Goal: Task Accomplishment & Management: Manage account settings

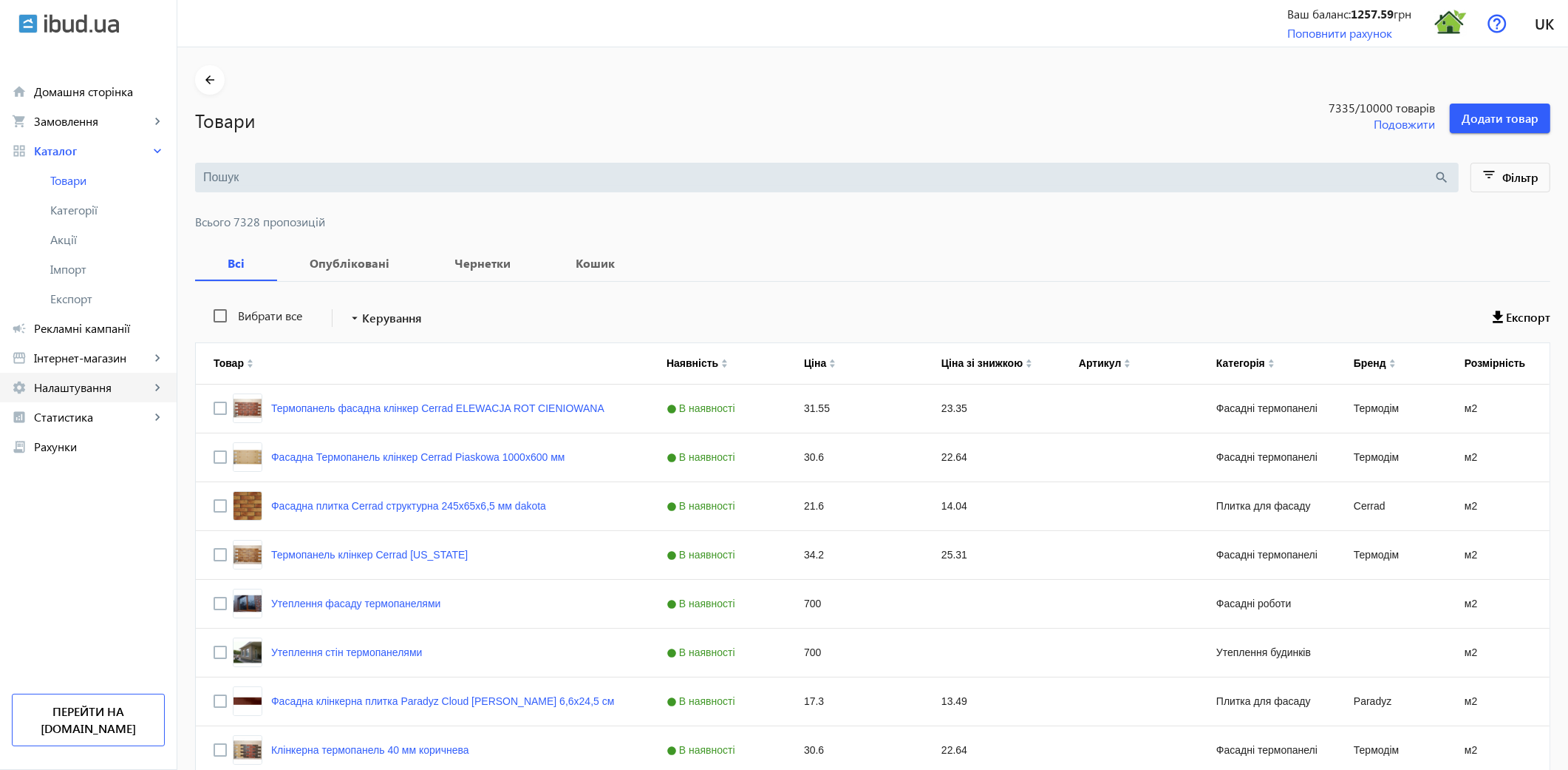
click at [108, 384] on span "Налаштування" at bounding box center [92, 387] width 116 height 14
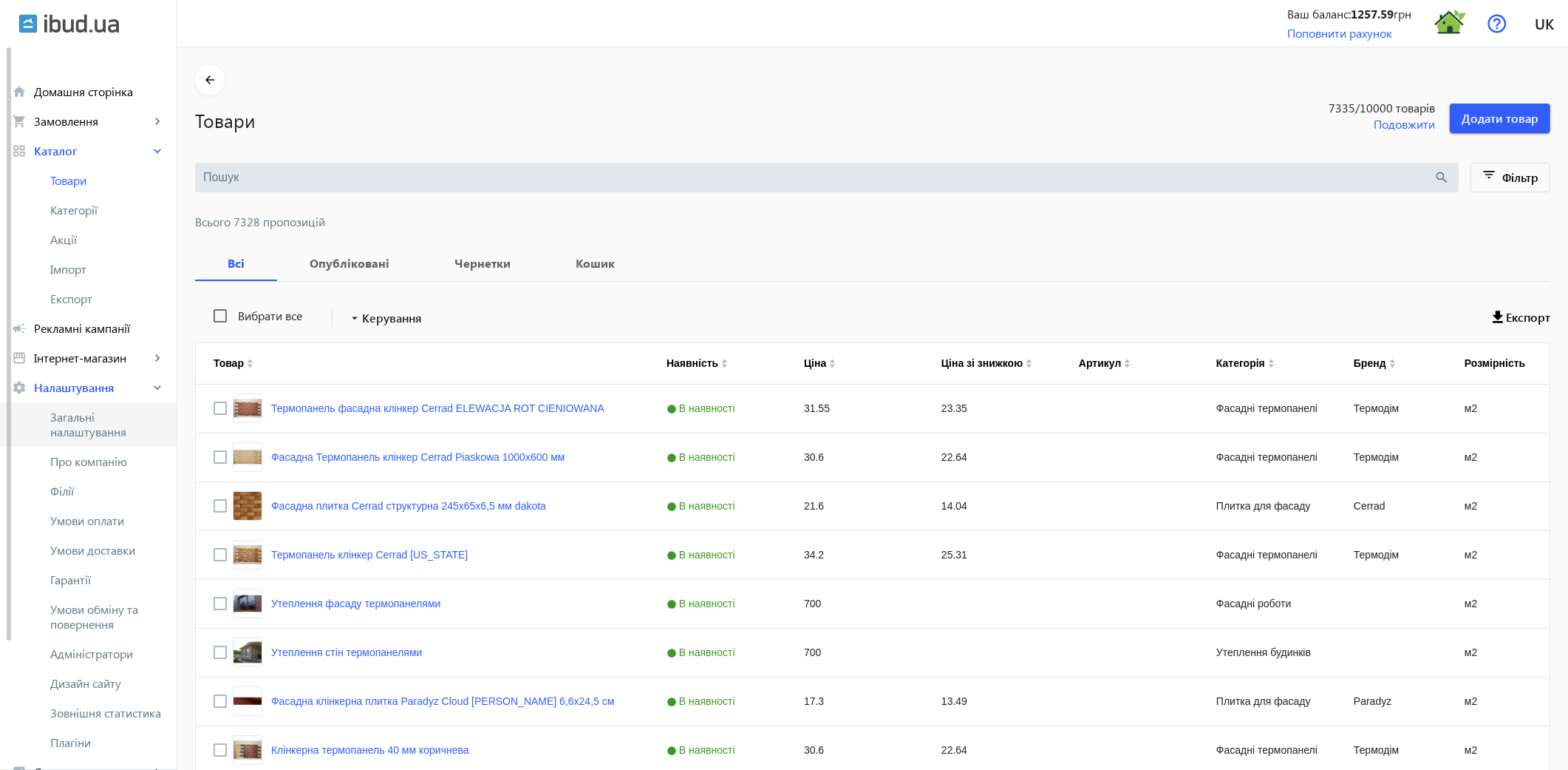
click at [90, 423] on span "Загальні налаштування" at bounding box center [107, 424] width 115 height 30
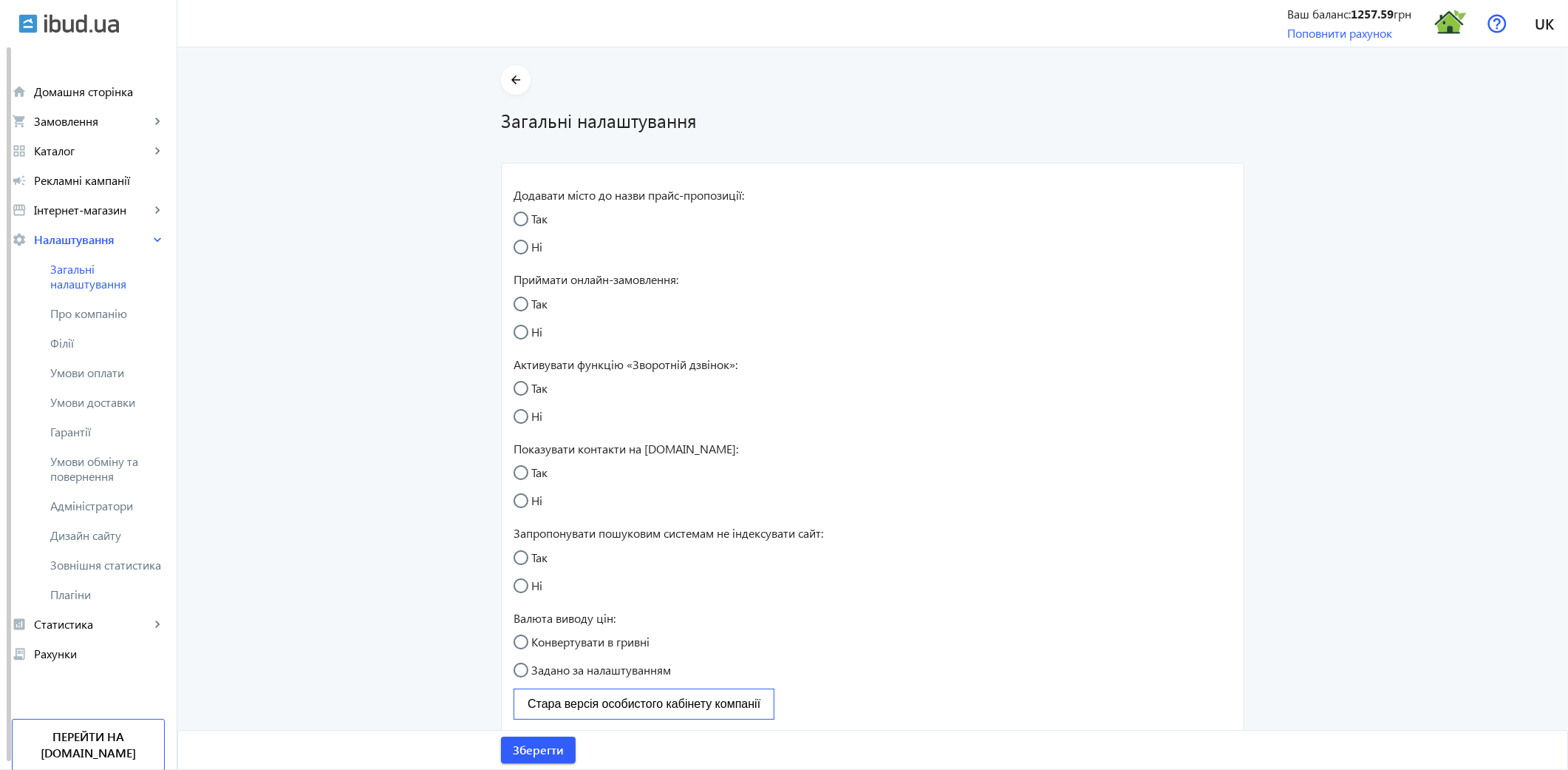
radio input "true"
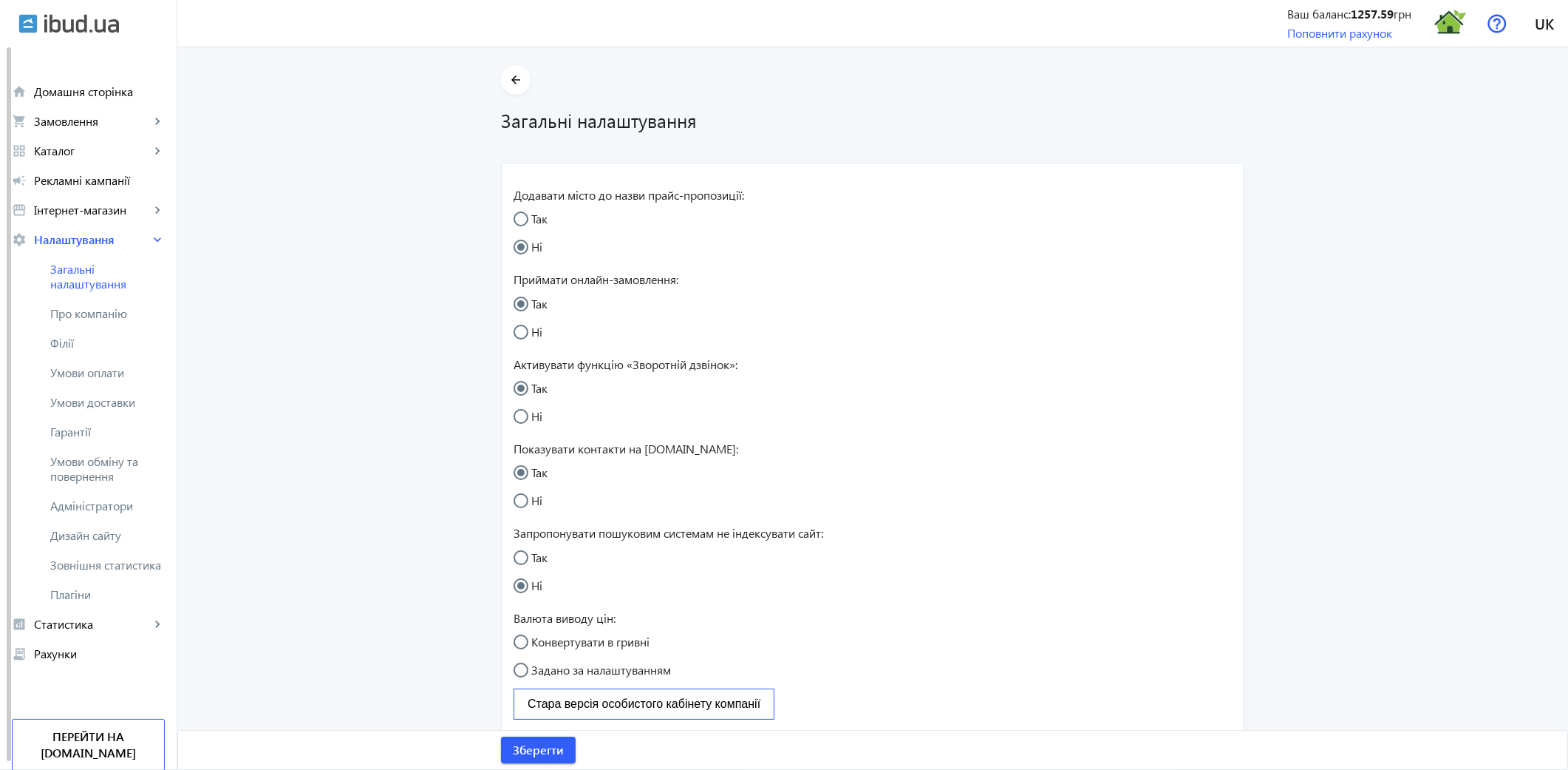
radio input "true"
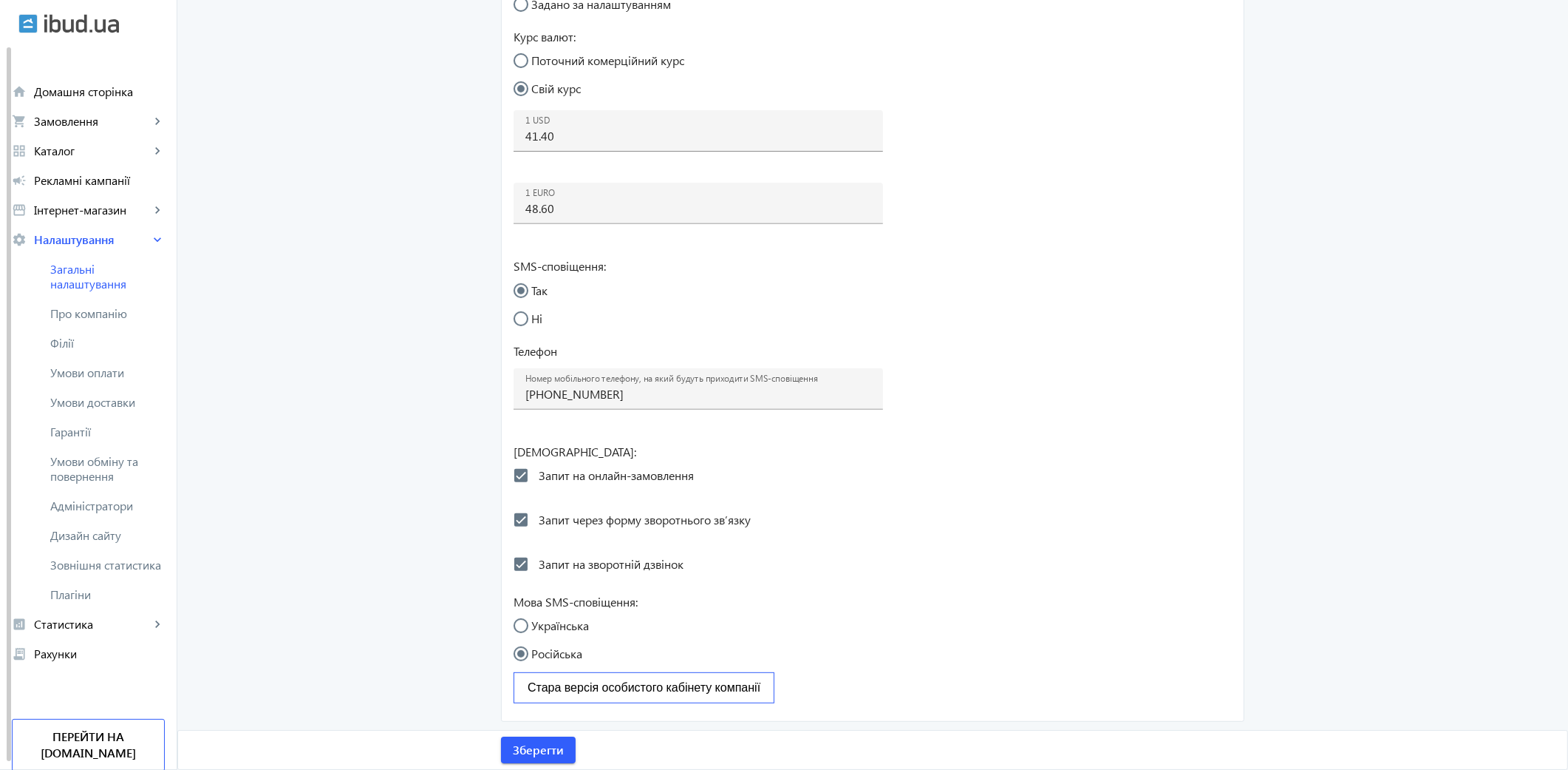
scroll to position [666, 0]
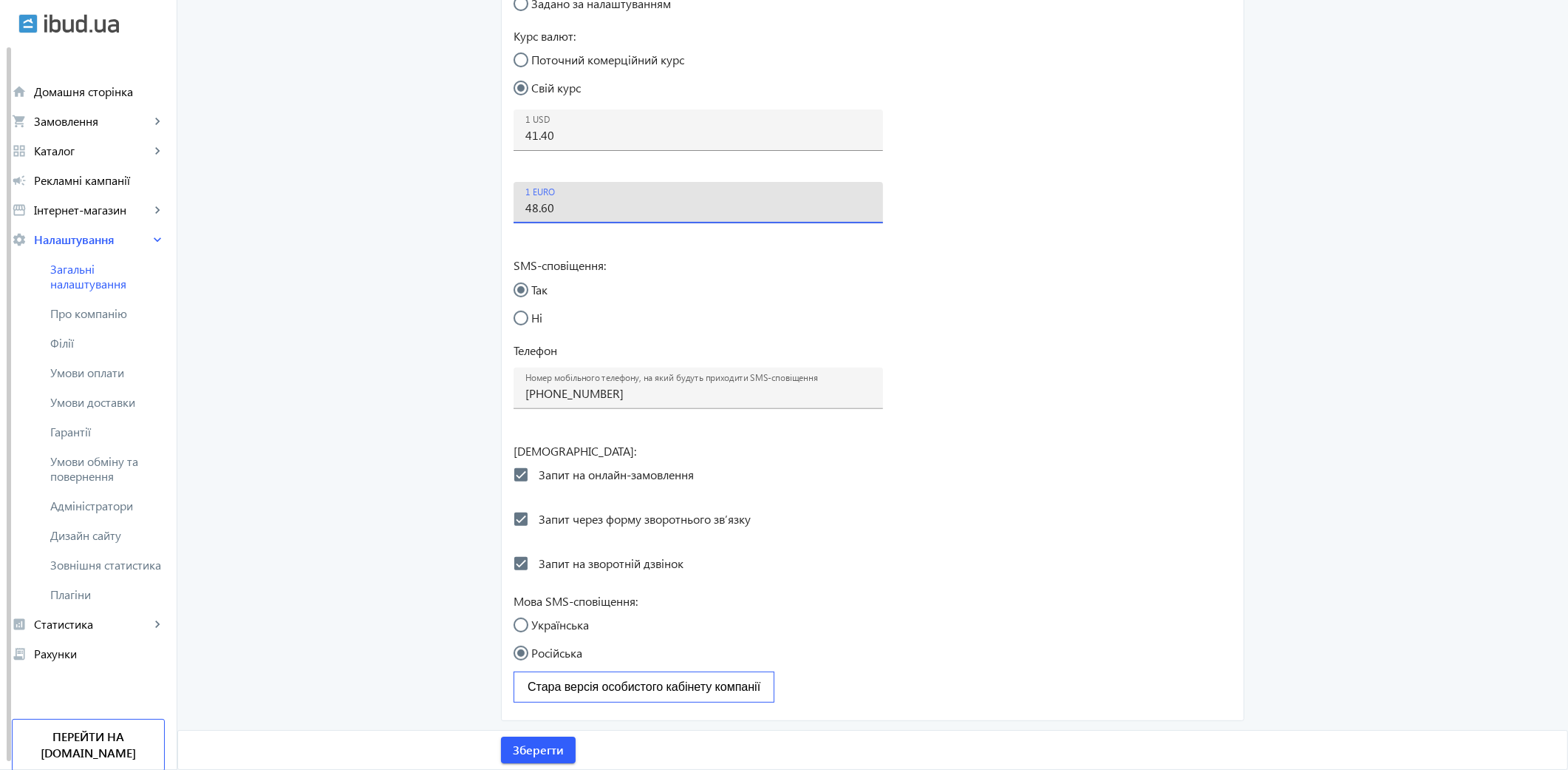
click at [563, 204] on input "48.60" at bounding box center [698, 207] width 346 height 15
type input "48.9"
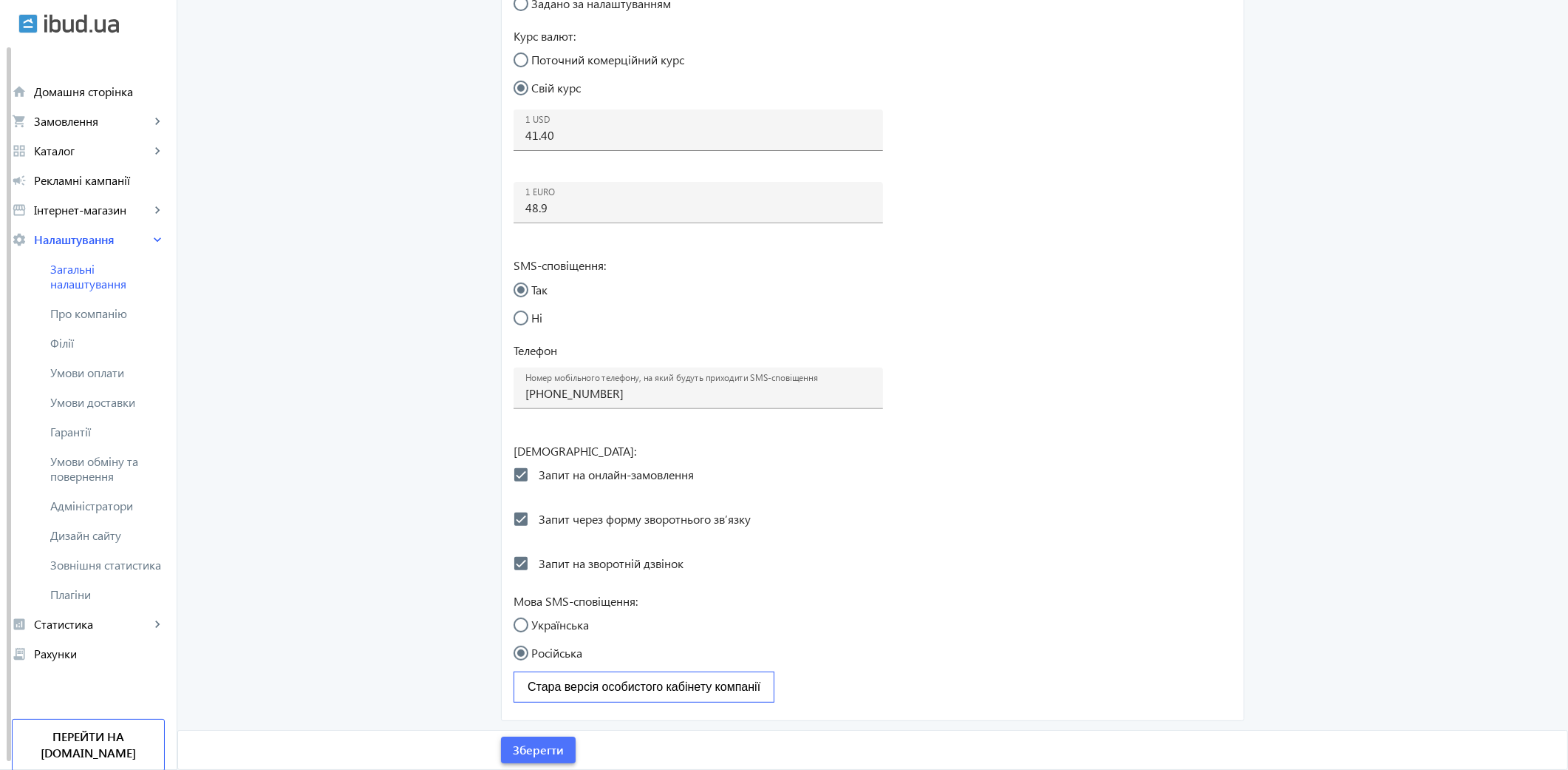
click at [547, 753] on span "Зберегти" at bounding box center [538, 749] width 51 height 16
click at [546, 749] on span "Зберегти" at bounding box center [538, 749] width 51 height 16
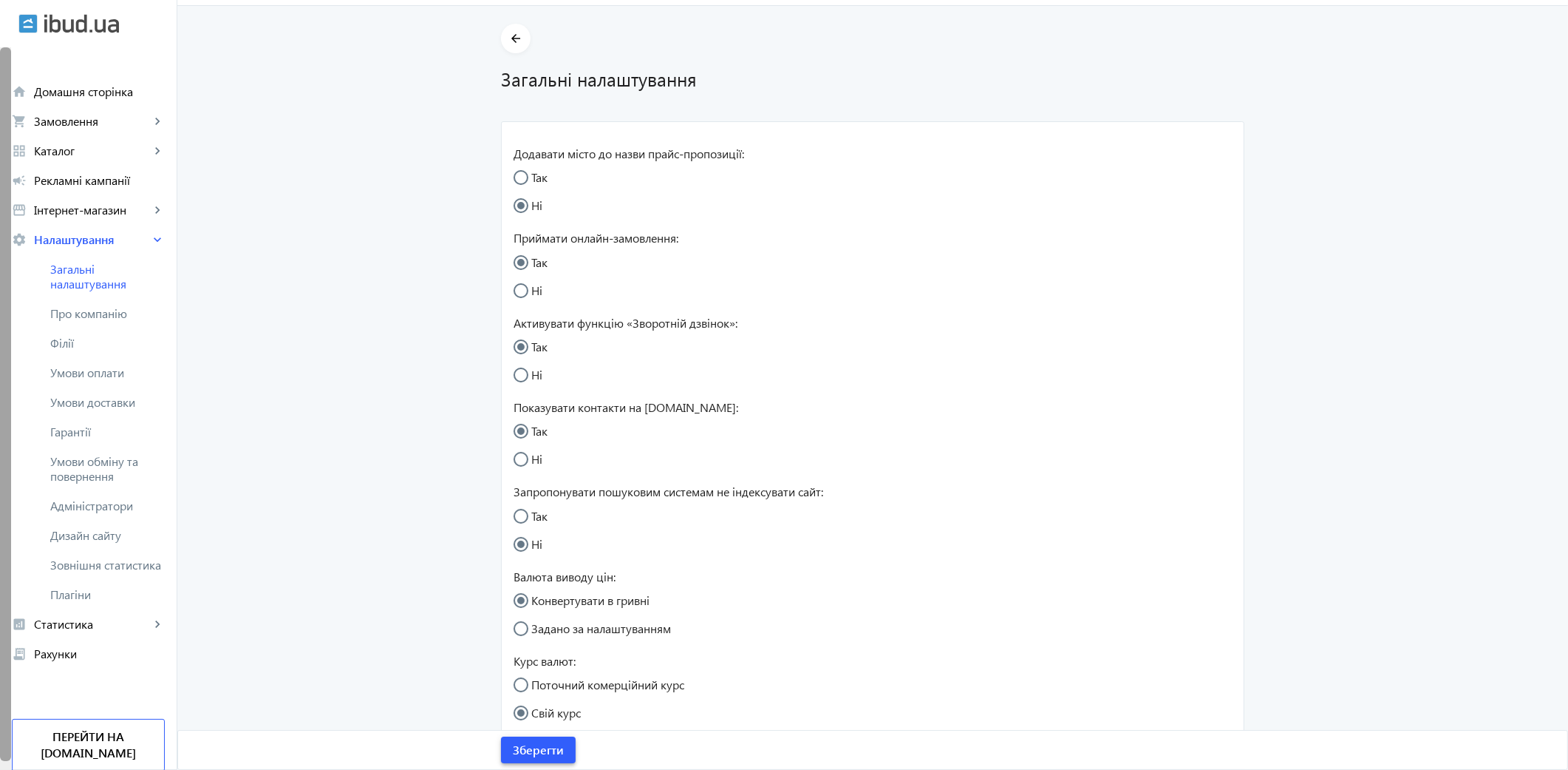
scroll to position [0, 0]
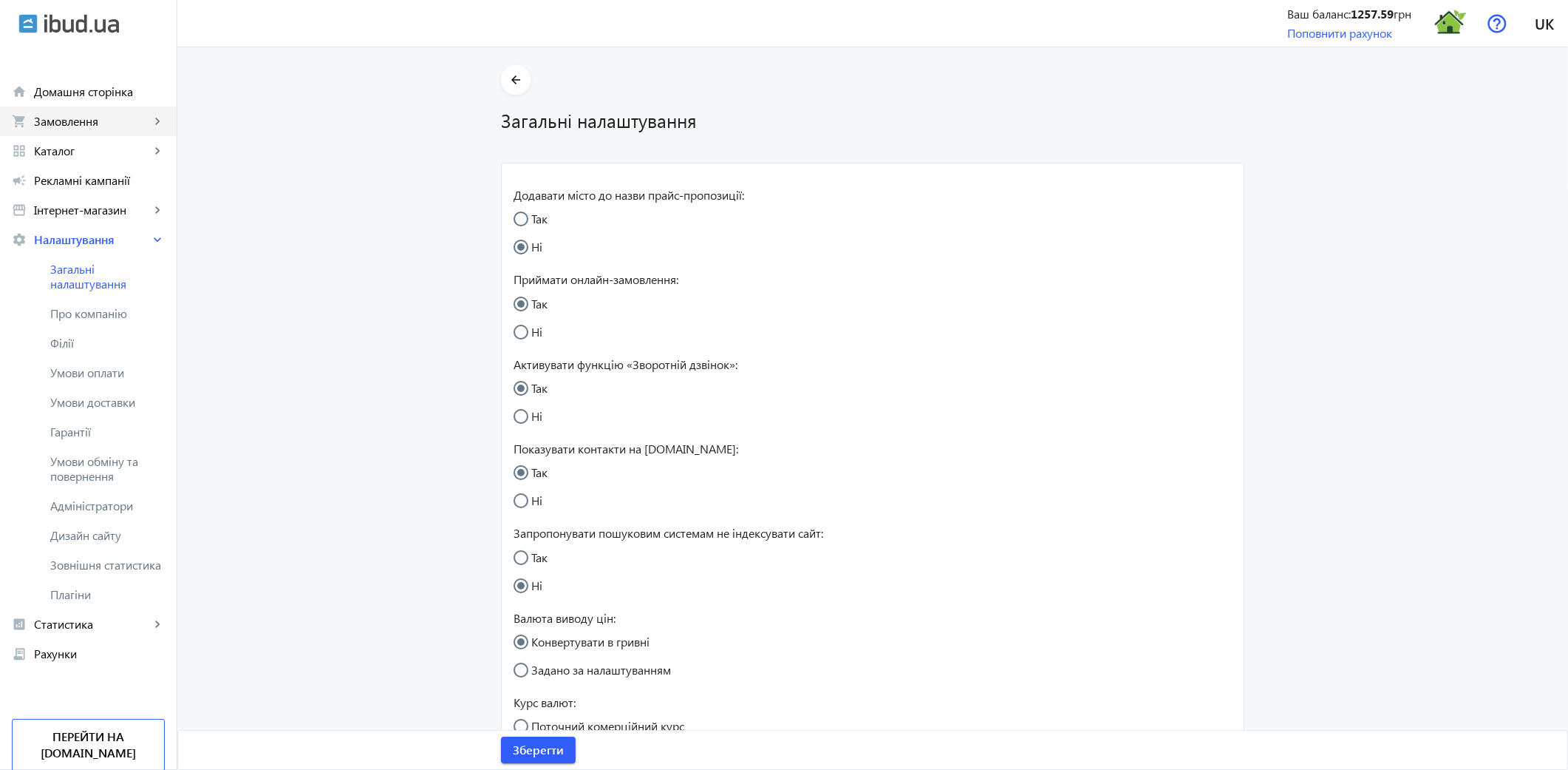
click at [94, 126] on span "Замовлення" at bounding box center [92, 121] width 116 height 14
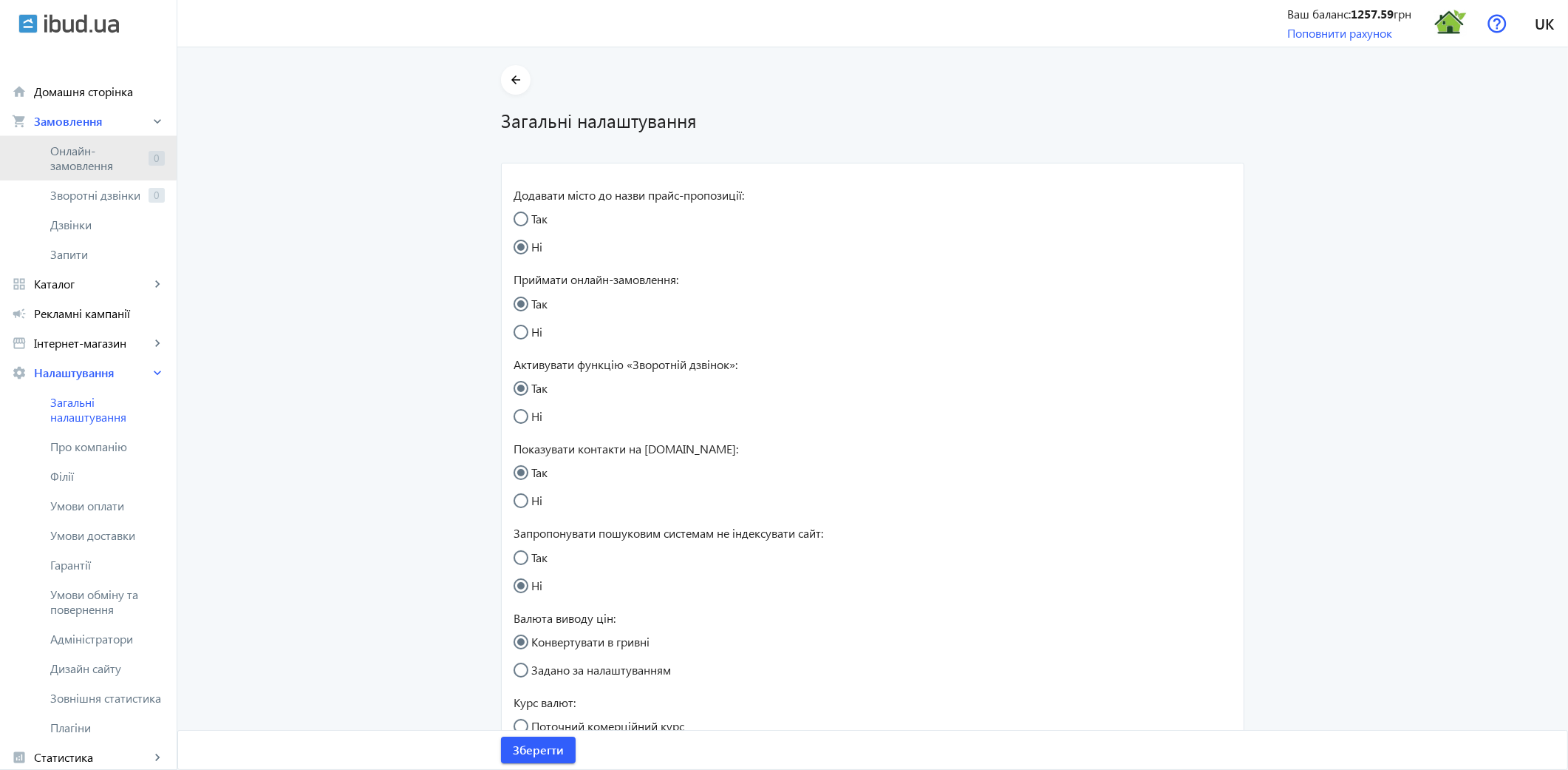
click at [87, 153] on span "Онлайн-замовлення" at bounding box center [96, 158] width 93 height 30
